Goal: Contribute content: Contribute content

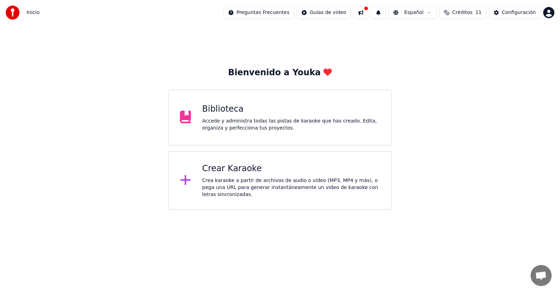
click at [261, 116] on div "Biblioteca Accede y administra todas las pistas de karaoke que has creado. Edit…" at bounding box center [291, 118] width 178 height 28
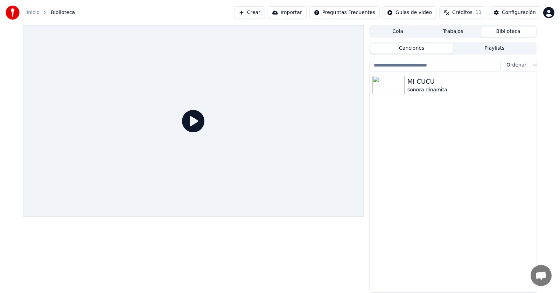
click at [523, 13] on div "Configuración" at bounding box center [519, 12] width 34 height 7
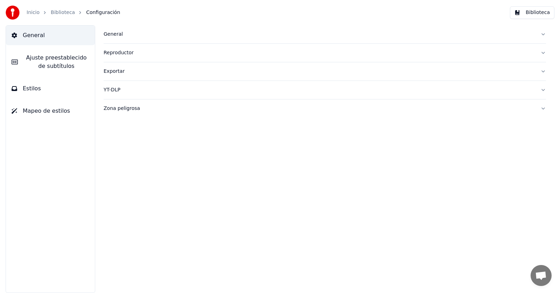
click at [60, 13] on link "Biblioteca" at bounding box center [63, 12] width 24 height 7
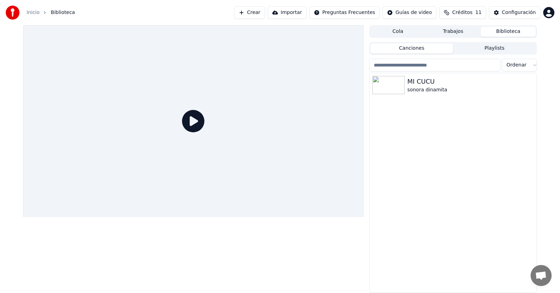
click at [265, 11] on button "Crear" at bounding box center [249, 12] width 31 height 13
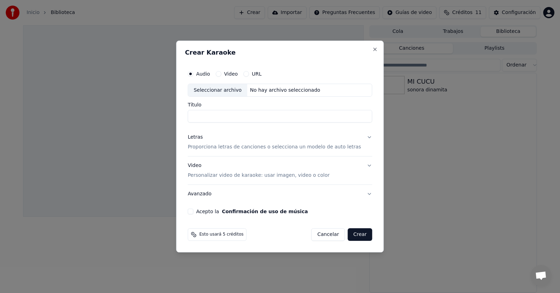
click at [254, 116] on input "Título" at bounding box center [280, 116] width 185 height 13
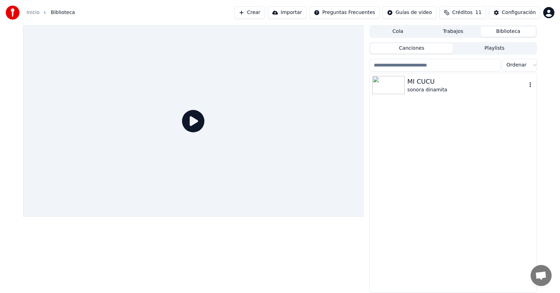
click at [415, 85] on div "MI CUCU" at bounding box center [467, 82] width 119 height 10
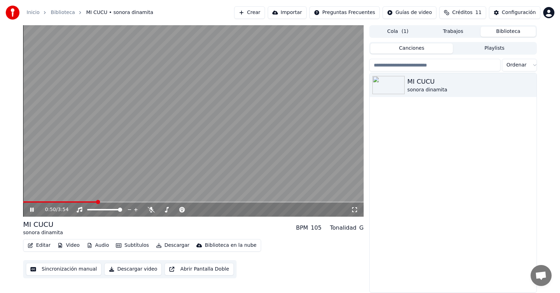
click at [32, 208] on icon at bounding box center [32, 210] width 4 height 4
click at [31, 209] on icon at bounding box center [32, 209] width 4 height 5
click at [43, 202] on span at bounding box center [33, 201] width 20 height 1
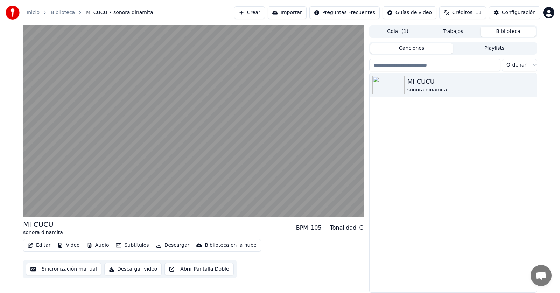
click at [415, 13] on html "Inicio Biblioteca MI CUCU • sonora dinamita Crear Importar Preguntas Frecuentes…" at bounding box center [280, 146] width 560 height 293
click at [61, 185] on html "Inicio Biblioteca MI CUCU • sonora dinamita Crear Importar Preguntas Frecuentes…" at bounding box center [280, 146] width 560 height 293
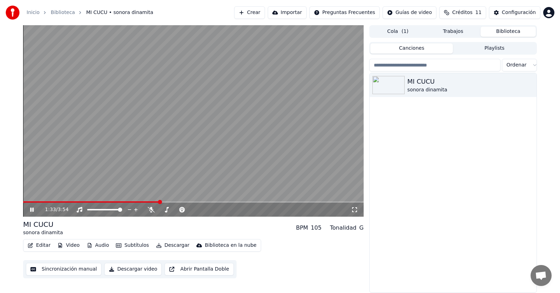
click at [31, 208] on icon at bounding box center [32, 210] width 4 height 4
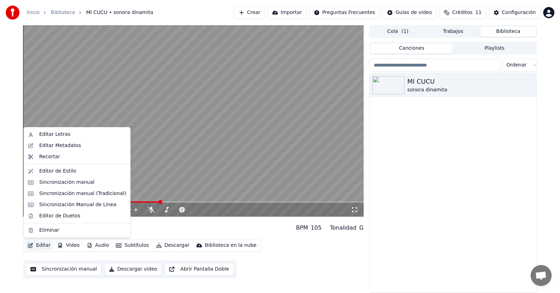
click at [42, 245] on button "Editar" at bounding box center [39, 246] width 28 height 10
click at [66, 215] on div "Editor de Duetos" at bounding box center [59, 216] width 41 height 7
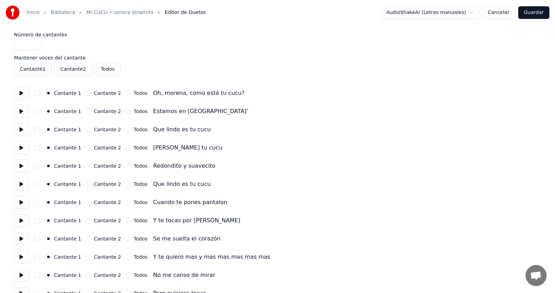
click at [20, 94] on button at bounding box center [21, 93] width 15 height 13
click at [85, 94] on button "Cantante 2" at bounding box center [88, 93] width 6 height 6
click at [20, 94] on button at bounding box center [21, 93] width 15 height 13
click at [47, 93] on button "Cantante 1" at bounding box center [49, 93] width 6 height 6
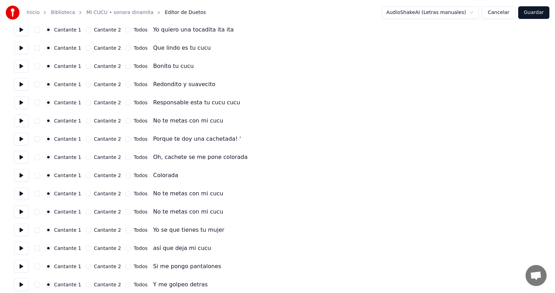
scroll to position [302, 0]
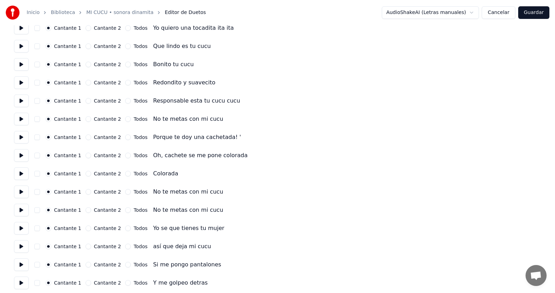
click at [85, 119] on button "Cantante 2" at bounding box center [88, 119] width 6 height 6
click at [85, 138] on button "Cantante 2" at bounding box center [88, 138] width 6 height 6
click at [85, 192] on button "Cantante 2" at bounding box center [88, 192] width 6 height 6
click at [85, 210] on button "Cantante 2" at bounding box center [88, 210] width 6 height 6
click at [85, 230] on button "Cantante 2" at bounding box center [88, 229] width 6 height 6
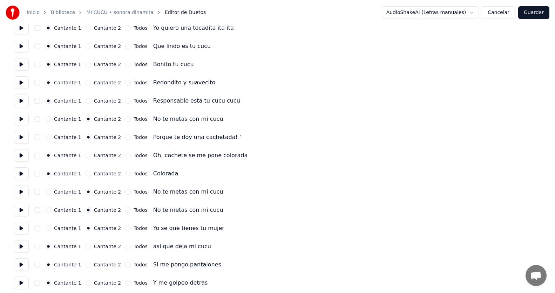
click at [85, 247] on button "Cantante 2" at bounding box center [88, 247] width 6 height 6
click at [85, 265] on button "Cantante 2" at bounding box center [88, 265] width 6 height 6
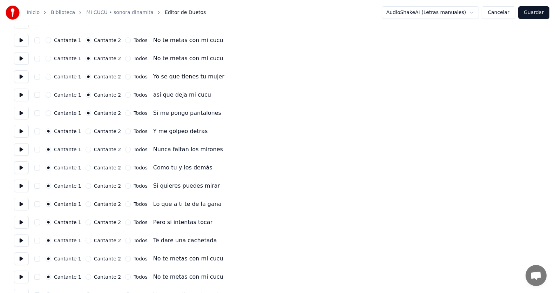
scroll to position [458, 0]
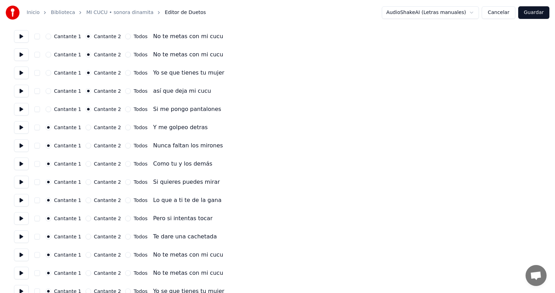
click at [85, 128] on button "Cantante 2" at bounding box center [88, 128] width 6 height 6
click at [85, 146] on button "Cantante 2" at bounding box center [88, 146] width 6 height 6
click at [85, 163] on button "Cantante 2" at bounding box center [88, 164] width 6 height 6
click at [85, 182] on button "Cantante 2" at bounding box center [88, 182] width 6 height 6
click at [85, 199] on button "Cantante 2" at bounding box center [88, 201] width 6 height 6
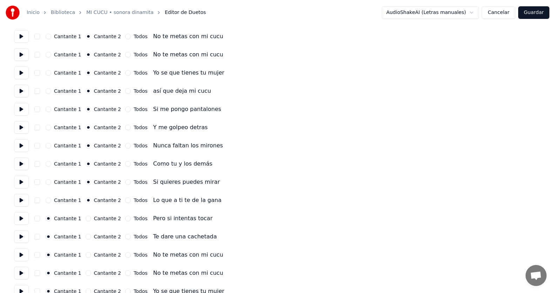
click at [85, 221] on button "Cantante 2" at bounding box center [88, 219] width 6 height 6
click at [85, 239] on button "Cantante 2" at bounding box center [88, 237] width 6 height 6
click at [85, 256] on button "Cantante 2" at bounding box center [88, 255] width 6 height 6
click at [85, 271] on button "Cantante 2" at bounding box center [88, 273] width 6 height 6
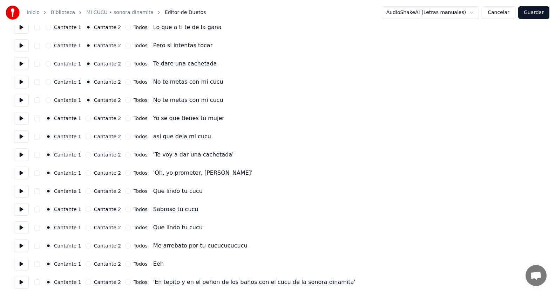
scroll to position [636, 0]
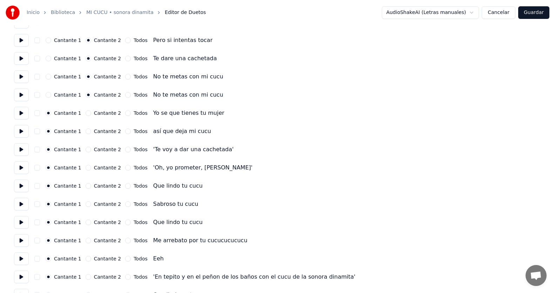
click at [125, 114] on button "Todos" at bounding box center [128, 113] width 6 height 6
click at [85, 112] on button "Cantante 2" at bounding box center [88, 113] width 6 height 6
click at [85, 131] on button "Cantante 2" at bounding box center [88, 132] width 6 height 6
click at [87, 150] on button "Cantante 2" at bounding box center [88, 150] width 6 height 6
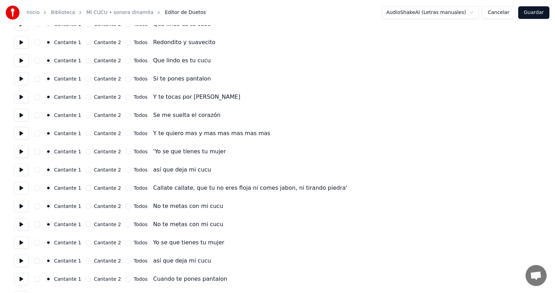
scroll to position [929, 0]
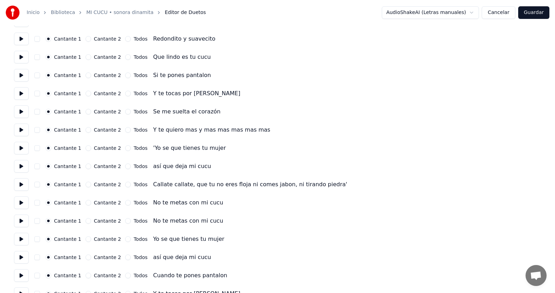
click at [85, 149] on button "Cantante 2" at bounding box center [88, 148] width 6 height 6
click at [86, 167] on button "Cantante 2" at bounding box center [88, 167] width 6 height 6
click at [85, 185] on button "Cantante 2" at bounding box center [88, 185] width 6 height 6
click at [47, 184] on button "Cantante 1" at bounding box center [49, 185] width 6 height 6
click at [85, 203] on button "Cantante 2" at bounding box center [88, 203] width 6 height 6
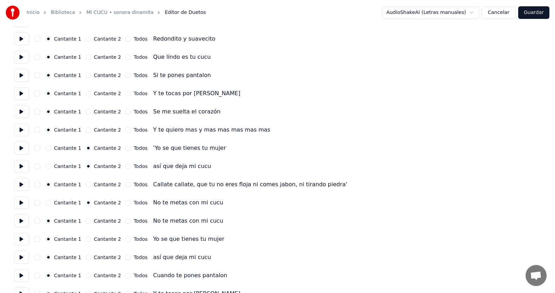
click at [86, 221] on button "Cantante 2" at bounding box center [88, 221] width 6 height 6
click at [85, 240] on button "Cantante 2" at bounding box center [88, 239] width 6 height 6
click at [85, 257] on button "Cantante 2" at bounding box center [88, 258] width 6 height 6
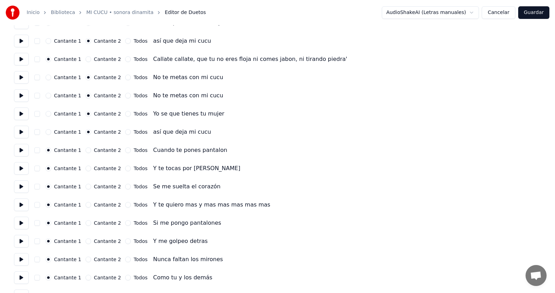
scroll to position [1056, 0]
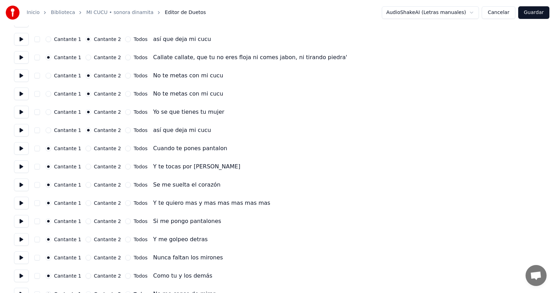
click at [85, 222] on button "Cantante 2" at bounding box center [88, 222] width 6 height 6
click at [85, 239] on button "Cantante 2" at bounding box center [88, 240] width 6 height 6
click at [85, 258] on button "Cantante 2" at bounding box center [88, 258] width 6 height 6
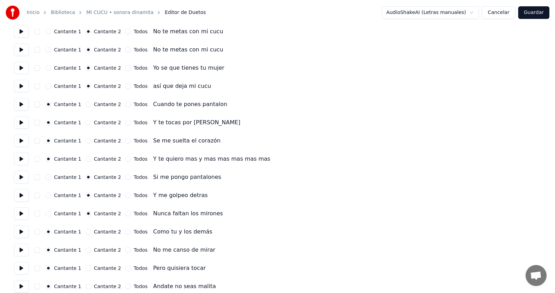
scroll to position [1125, 0]
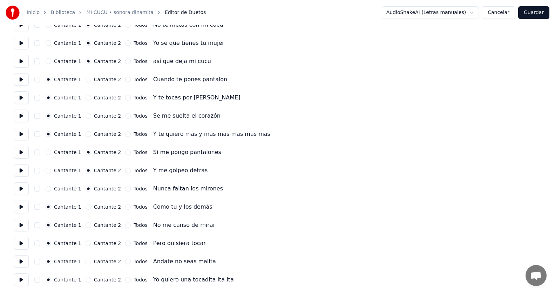
click at [85, 207] on button "Cantante 2" at bounding box center [88, 207] width 6 height 6
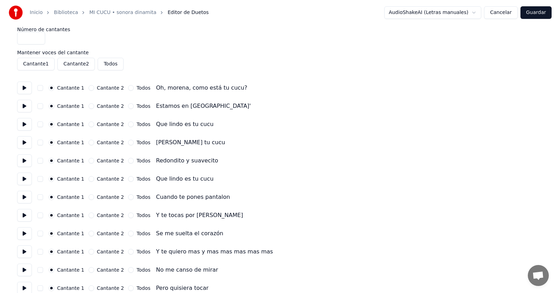
scroll to position [0, 0]
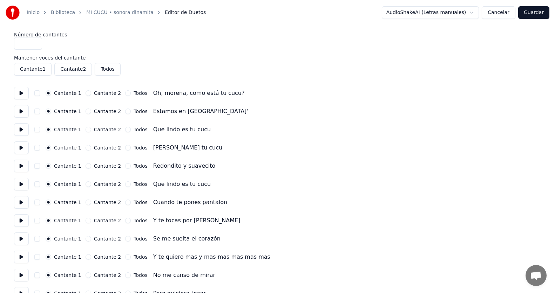
click at [531, 12] on button "Guardar" at bounding box center [533, 12] width 31 height 13
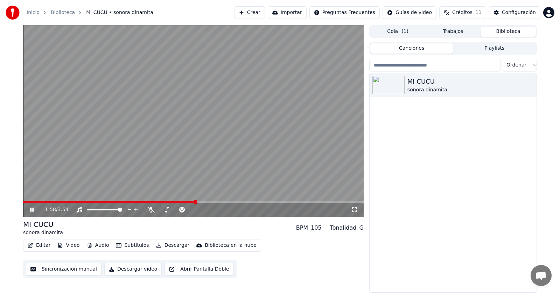
click at [342, 228] on div "Tonalidad" at bounding box center [343, 228] width 27 height 8
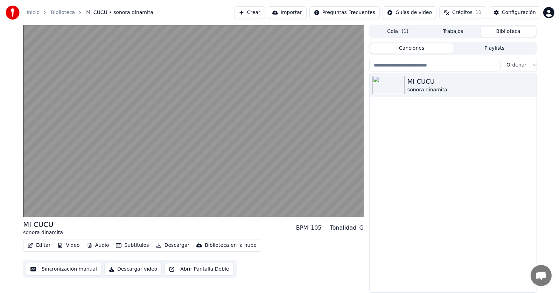
click at [318, 228] on div "105" at bounding box center [316, 228] width 11 height 8
click at [495, 157] on div "MI CUCU sonora dinamita" at bounding box center [453, 182] width 167 height 219
click at [554, 110] on div "MI CUCU sonora dinamita BPM 105 Tonalidad G Editar Video Audio Subtítulos Desca…" at bounding box center [280, 159] width 560 height 268
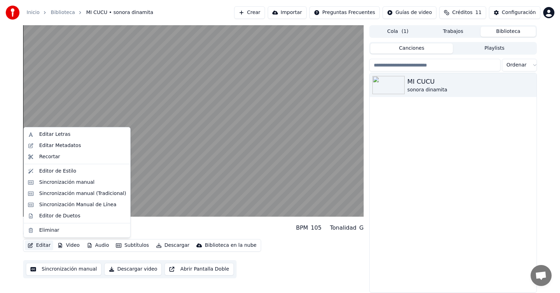
click at [42, 245] on button "Editar" at bounding box center [39, 246] width 28 height 10
click at [56, 173] on div "Editor de Estilo" at bounding box center [57, 171] width 37 height 7
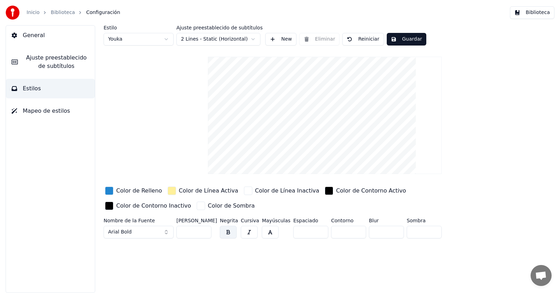
click at [41, 111] on span "Mapeo de estilos" at bounding box center [46, 111] width 47 height 8
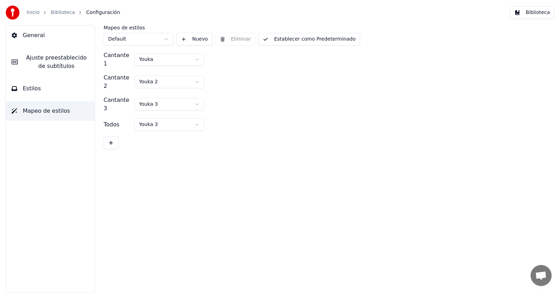
click at [32, 14] on link "Inicio" at bounding box center [33, 12] width 13 height 7
